Goal: Task Accomplishment & Management: Complete application form

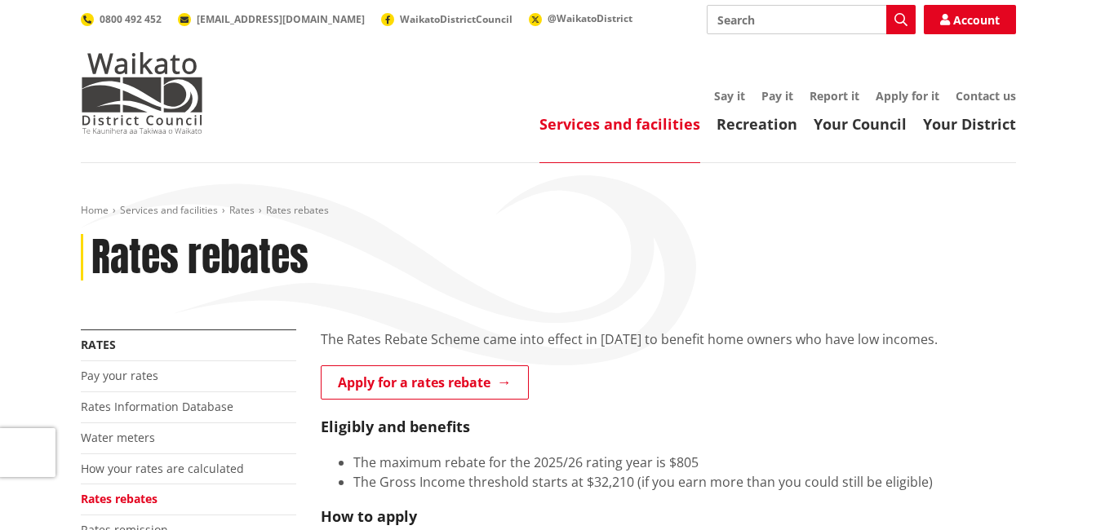
scroll to position [82, 0]
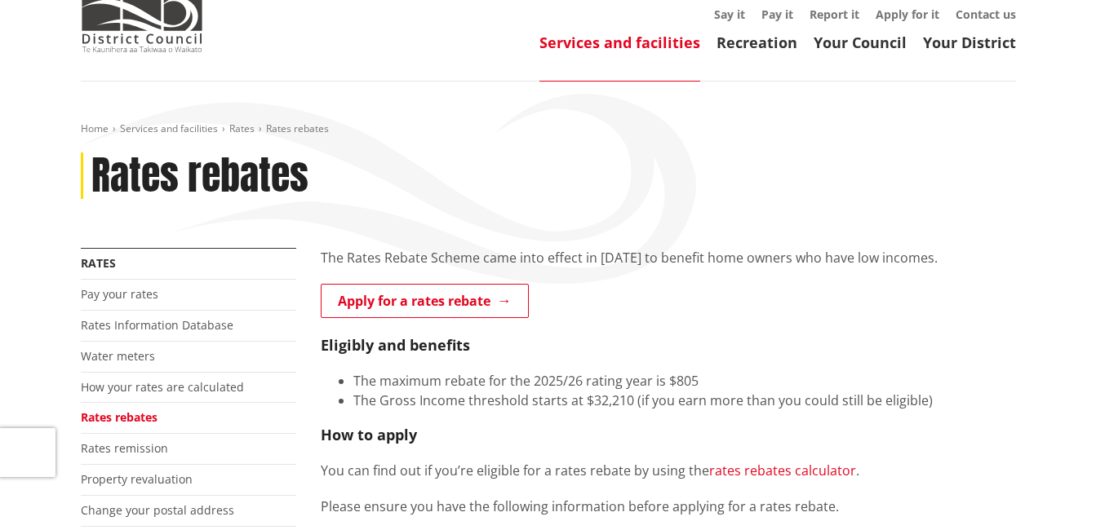
click at [797, 471] on link "rates rebates calculator" at bounding box center [782, 471] width 147 height 18
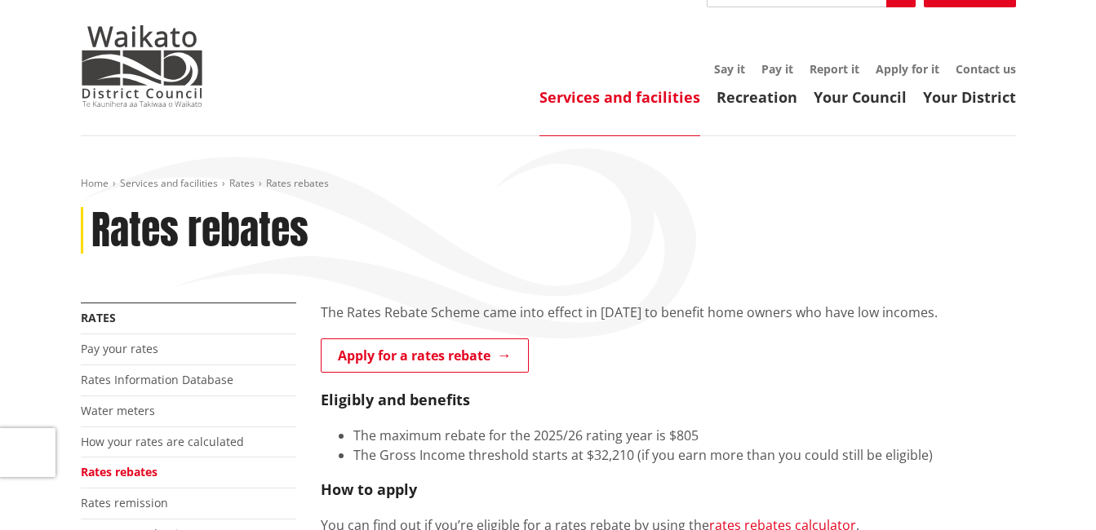
scroll to position [0, 0]
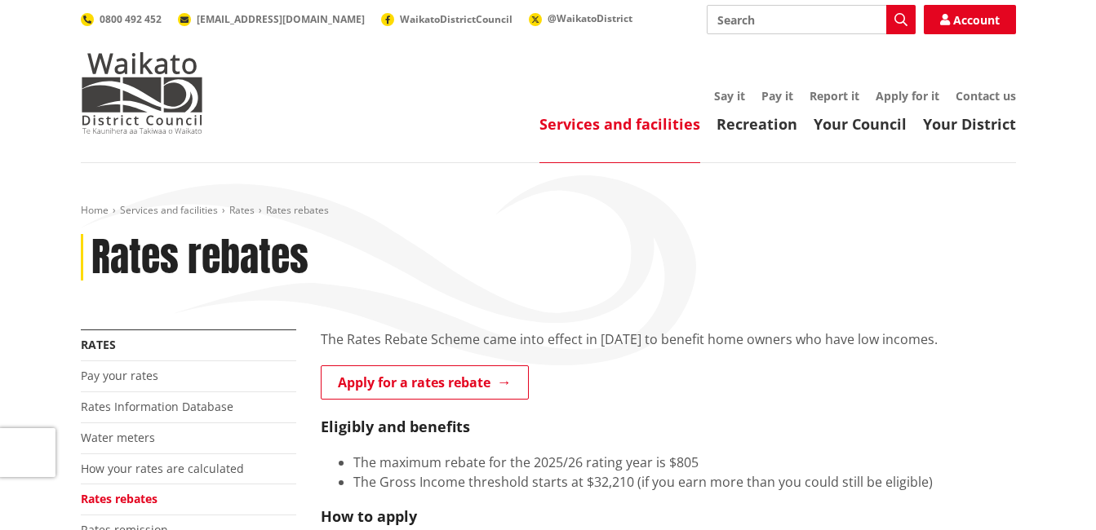
click at [648, 122] on link "Services and facilities" at bounding box center [619, 124] width 161 height 20
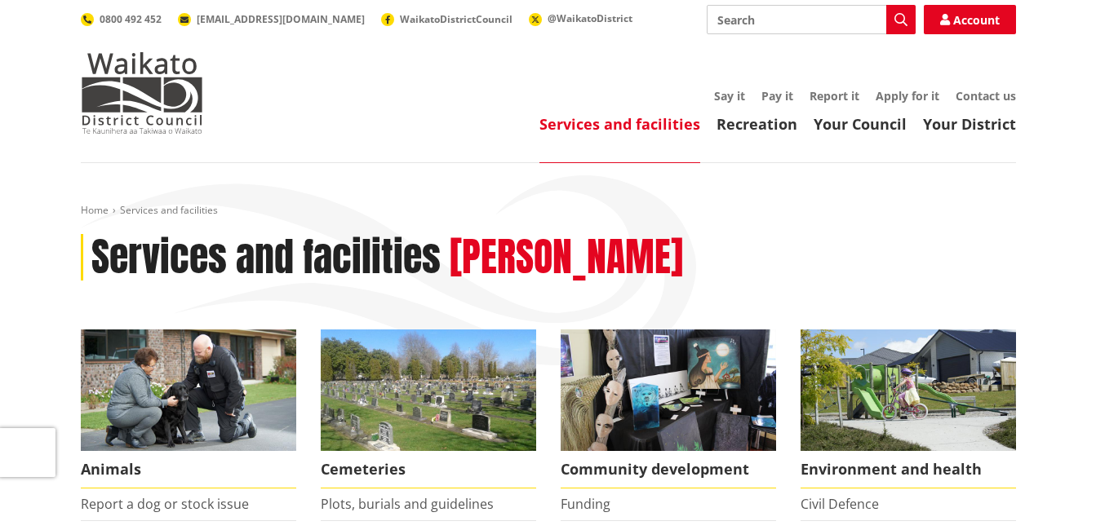
click at [788, 24] on input "Search" at bounding box center [811, 19] width 209 height 29
type input "rates bill by email"
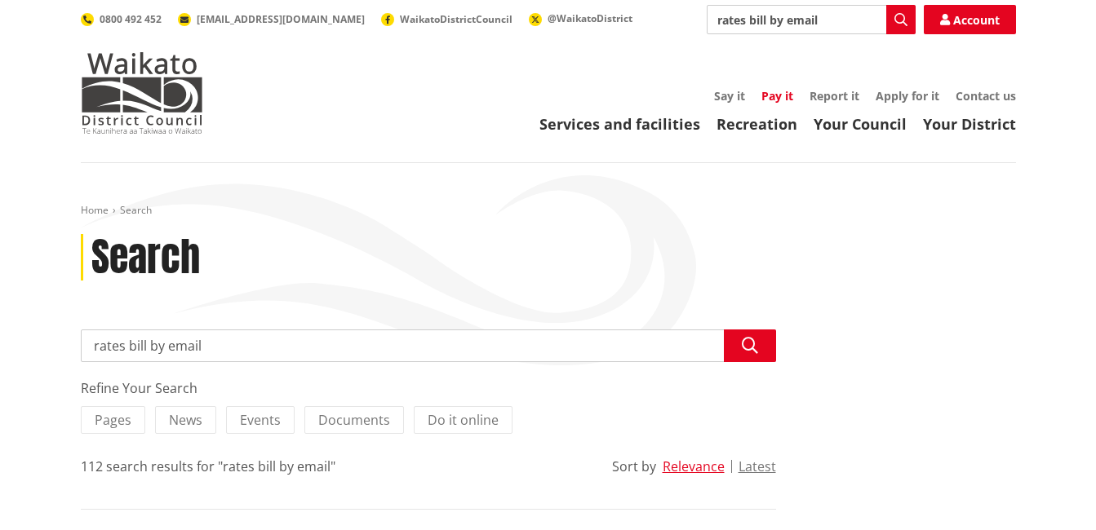
click at [783, 95] on link "Pay it" at bounding box center [777, 96] width 32 height 16
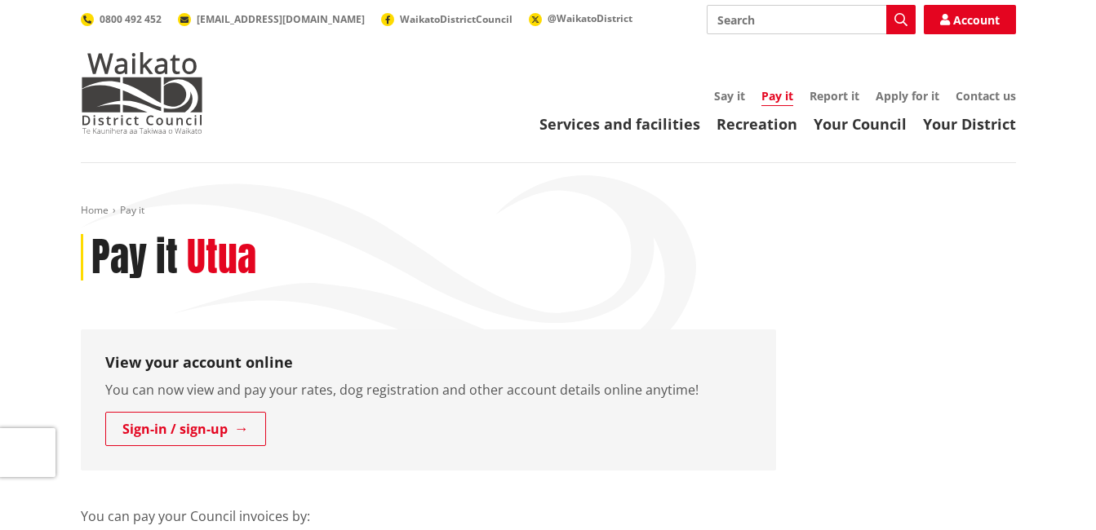
click at [736, 17] on input "Search" at bounding box center [811, 19] width 209 height 29
type input "receive rates by email"
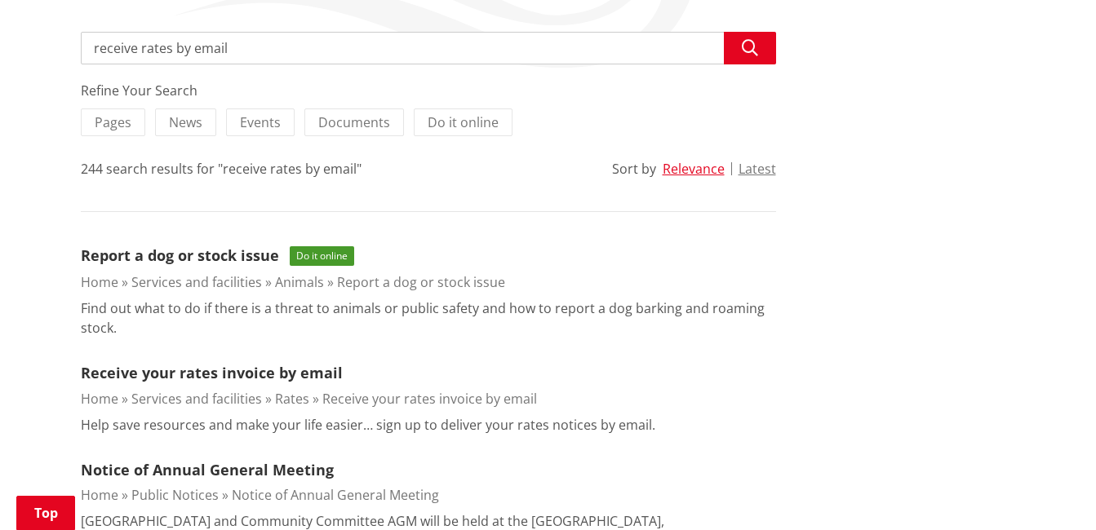
scroll to position [326, 0]
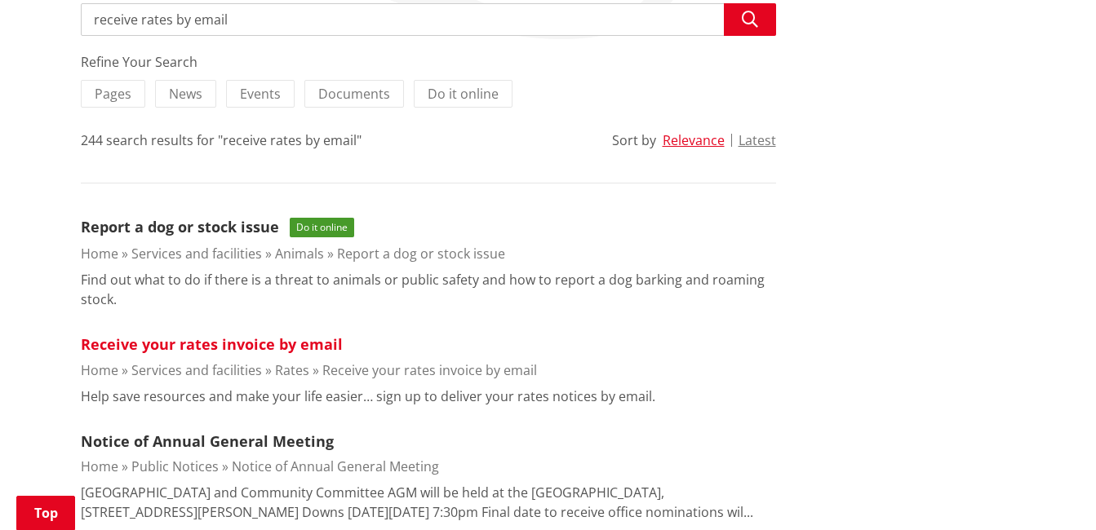
click at [281, 348] on link "Receive your rates invoice by email" at bounding box center [212, 345] width 262 height 20
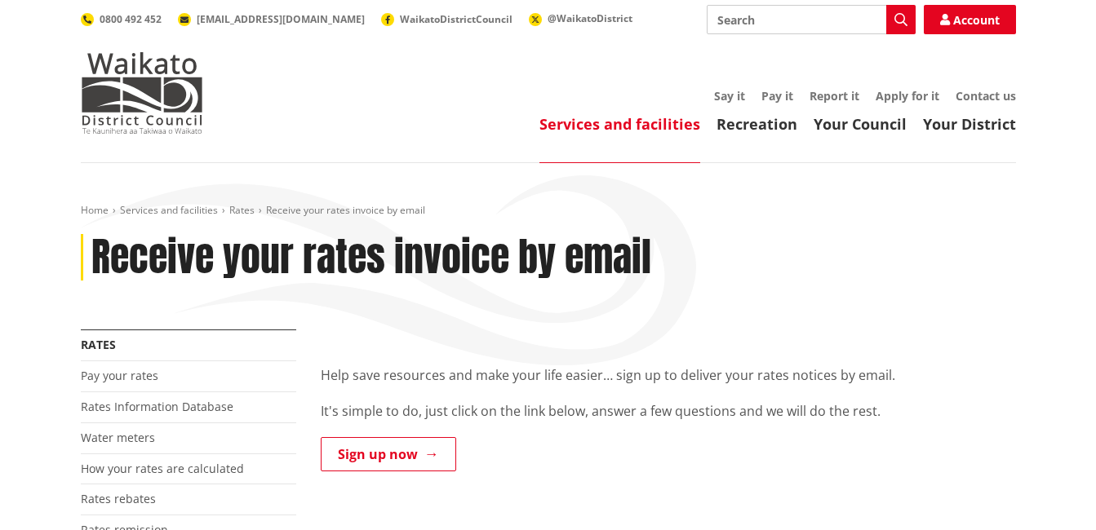
scroll to position [82, 0]
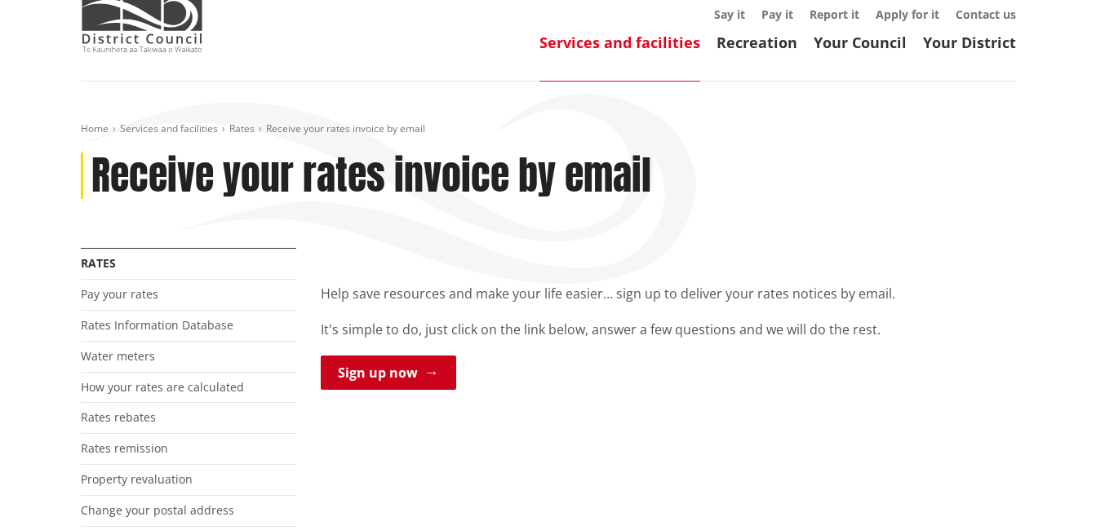
click at [356, 377] on link "Sign up now" at bounding box center [388, 373] width 135 height 34
